Goal: Information Seeking & Learning: Learn about a topic

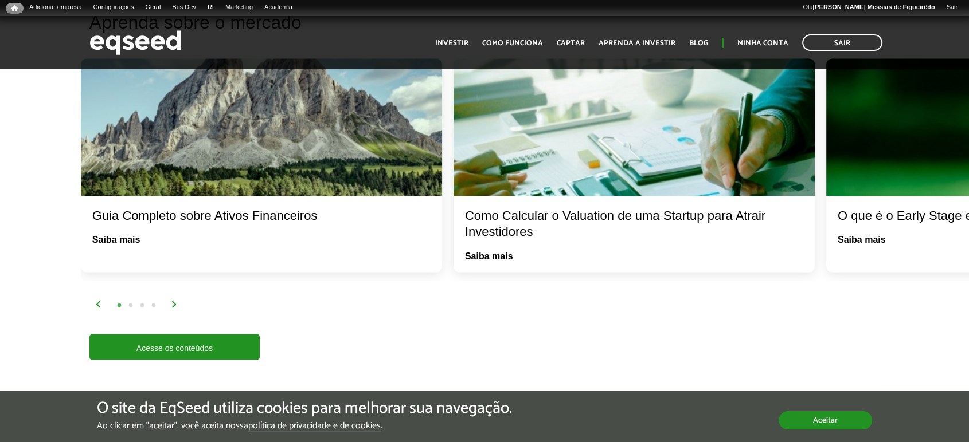
click at [834, 416] on button "Aceitar" at bounding box center [824, 421] width 93 height 18
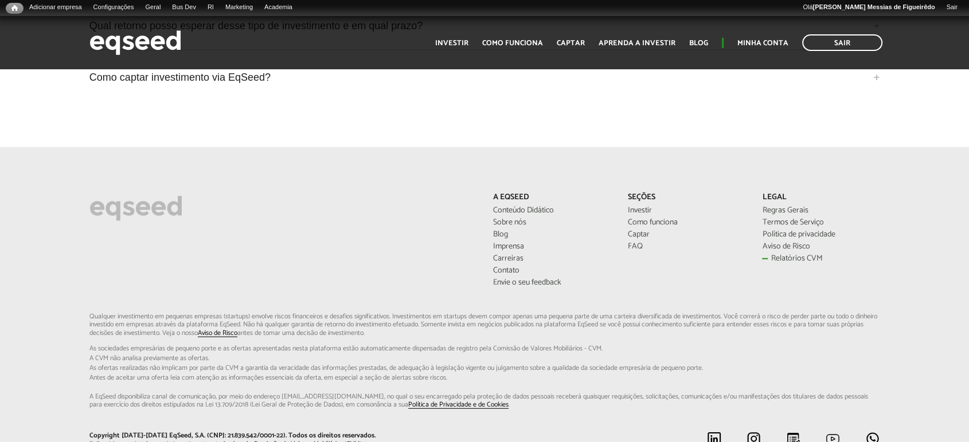
scroll to position [3074, 0]
click at [777, 258] on link "Relatórios CVM" at bounding box center [820, 260] width 117 height 8
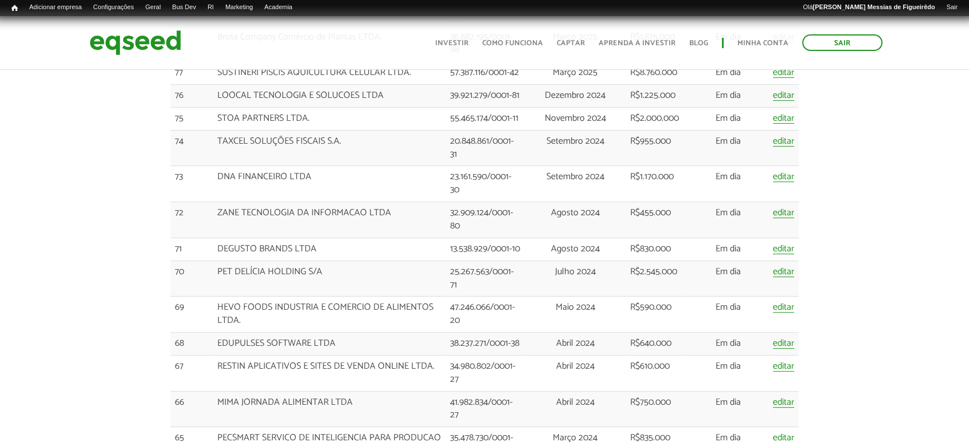
scroll to position [381, 0]
drag, startPoint x: 325, startPoint y: 268, endPoint x: 211, endPoint y: 275, distance: 114.2
click at [211, 275] on tr "70 PET DELÍCIA HOLDING S/A 25.267.563/0001-71 Julho 2024 R$2.545.000 Em dia edi…" at bounding box center [484, 278] width 629 height 36
drag, startPoint x: 328, startPoint y: 242, endPoint x: 210, endPoint y: 252, distance: 118.5
click at [210, 252] on tr "71 DEGUSTO BRANDS LTDA 13.538.929/0001-10 Agosto 2024 R$830.000 Em dia editar" at bounding box center [484, 248] width 629 height 23
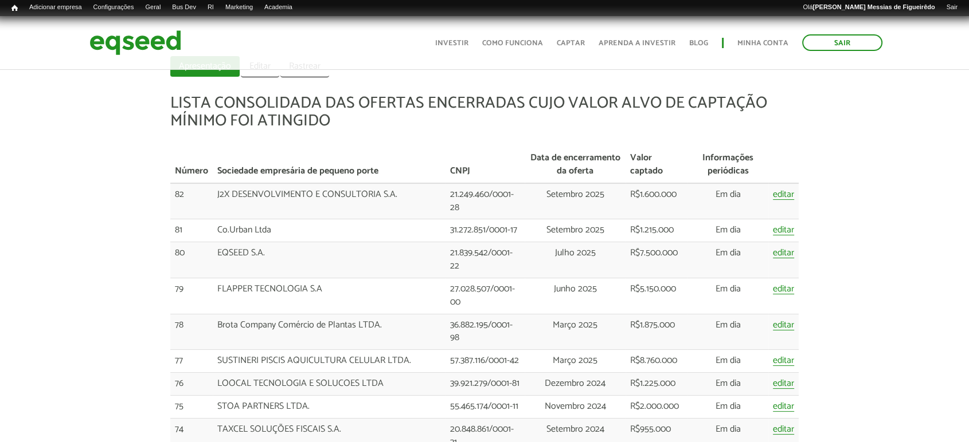
scroll to position [0, 0]
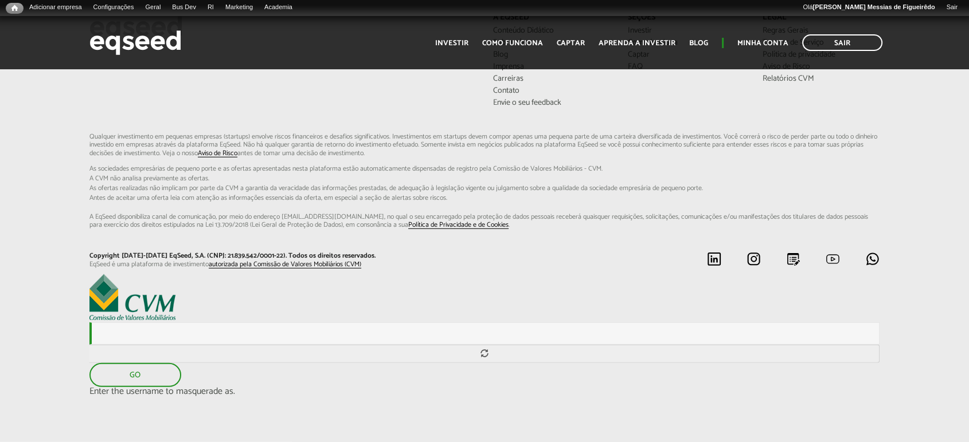
scroll to position [3069, 0]
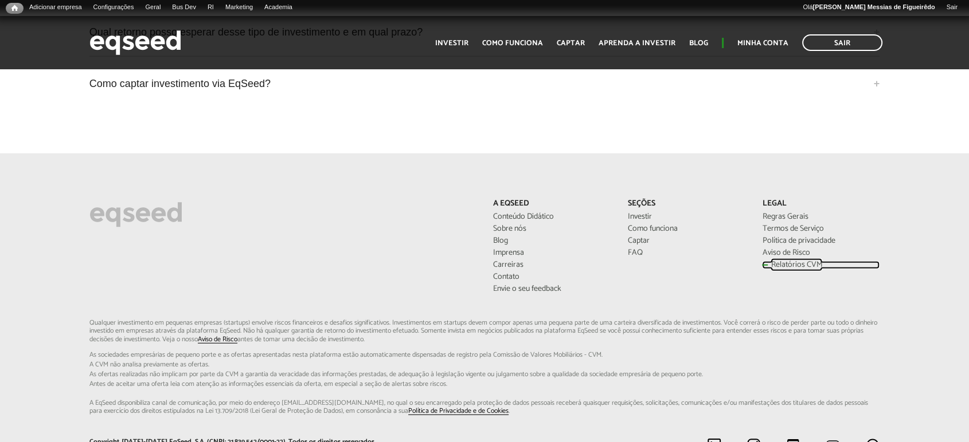
click at [783, 267] on link "Relatórios CVM" at bounding box center [820, 265] width 117 height 8
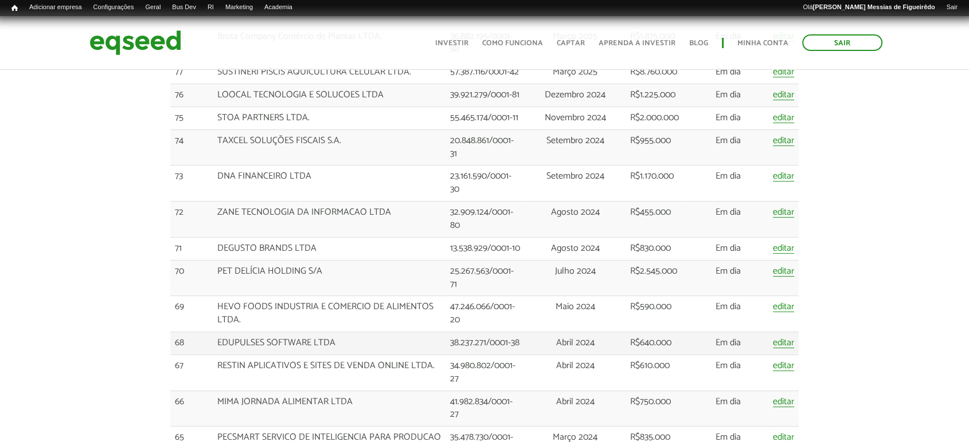
scroll to position [445, 0]
